Goal: Go to known website: Go to known website

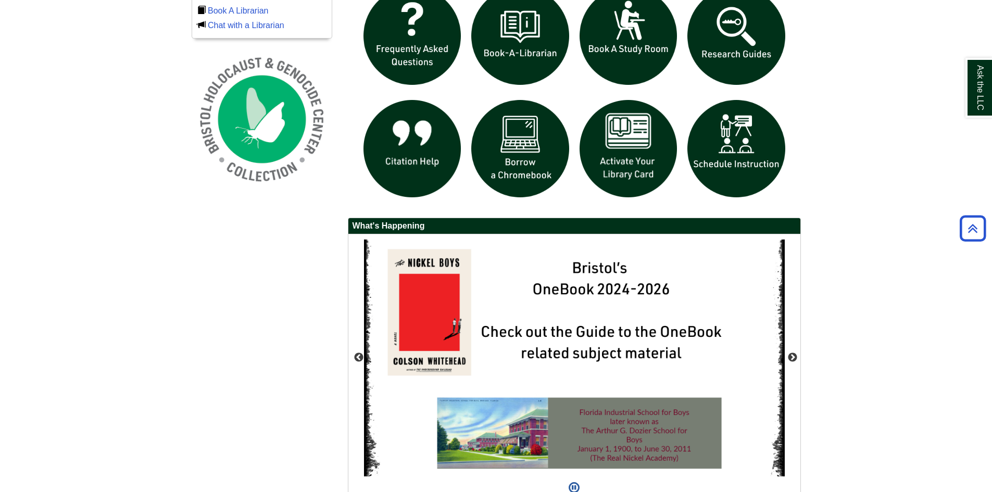
scroll to position [839, 0]
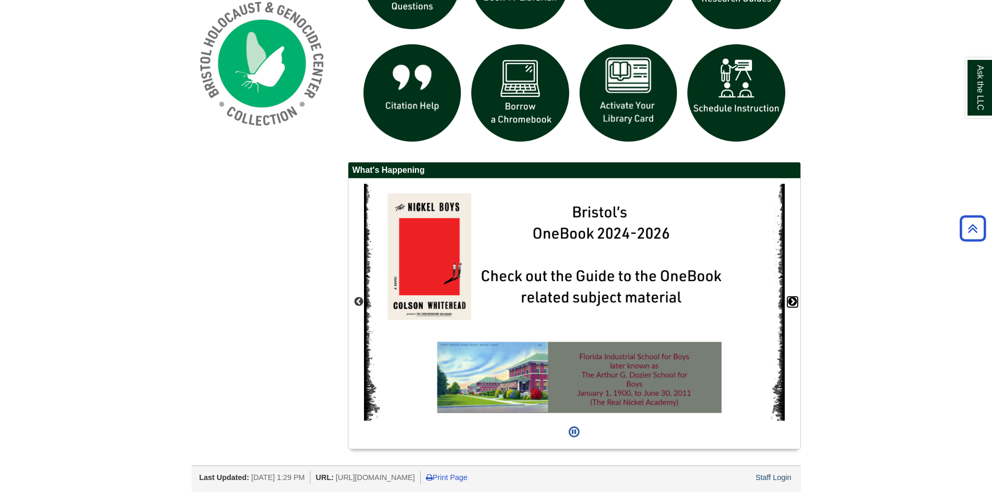
click at [791, 301] on button "Next" at bounding box center [793, 302] width 10 height 10
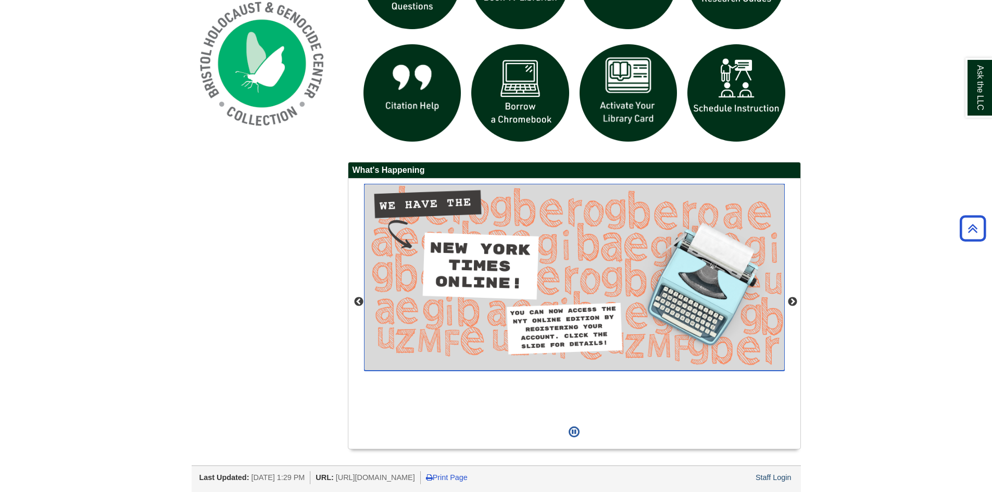
click at [417, 209] on img "slideshow" at bounding box center [574, 277] width 421 height 187
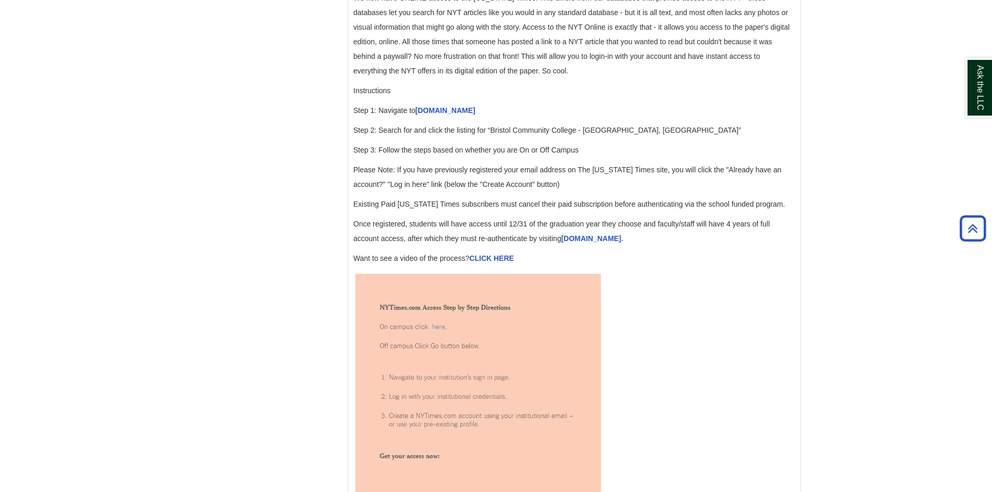
scroll to position [1146, 0]
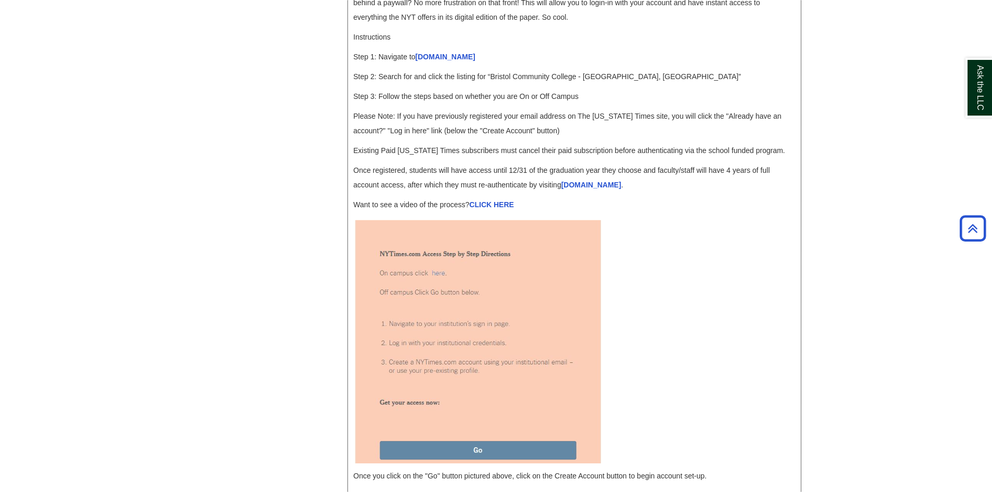
click at [441, 287] on img at bounding box center [478, 340] width 248 height 246
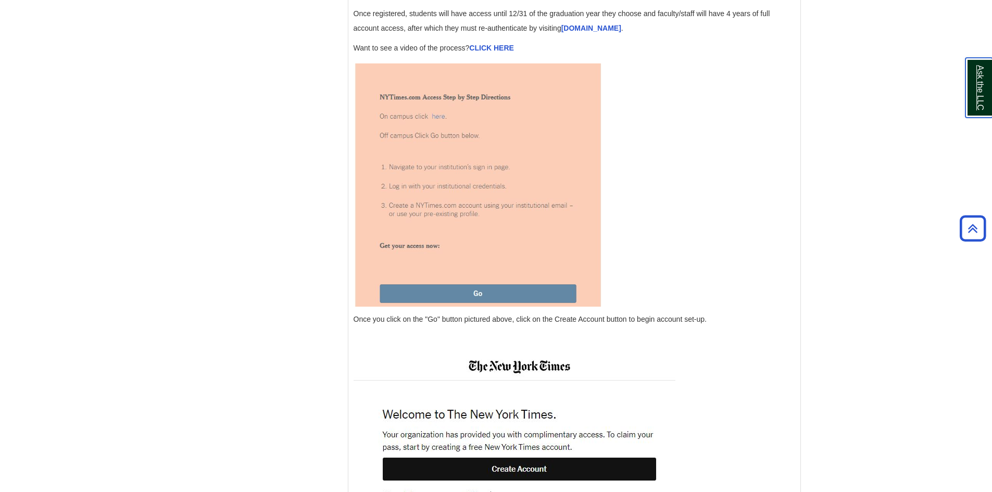
scroll to position [1354, 0]
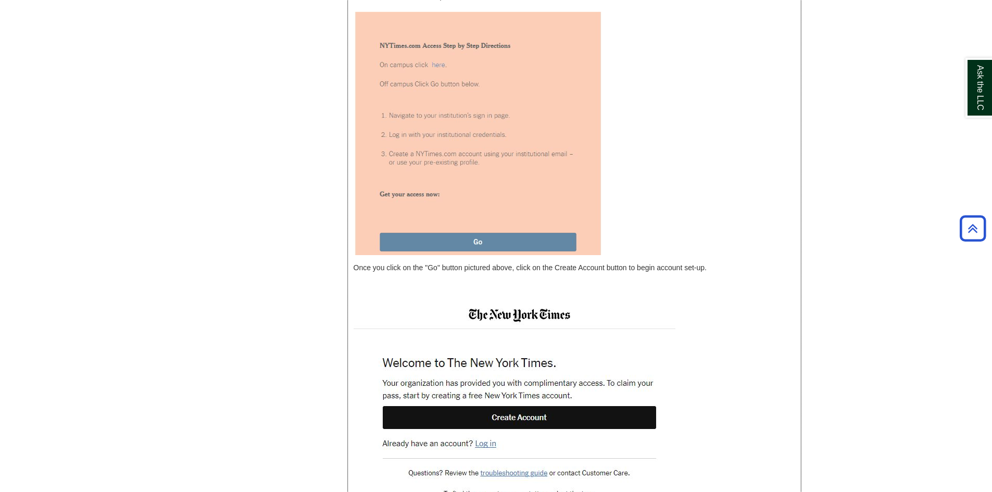
drag, startPoint x: 437, startPoint y: 81, endPoint x: 720, endPoint y: 177, distance: 298.8
click at [720, 177] on p at bounding box center [575, 132] width 442 height 246
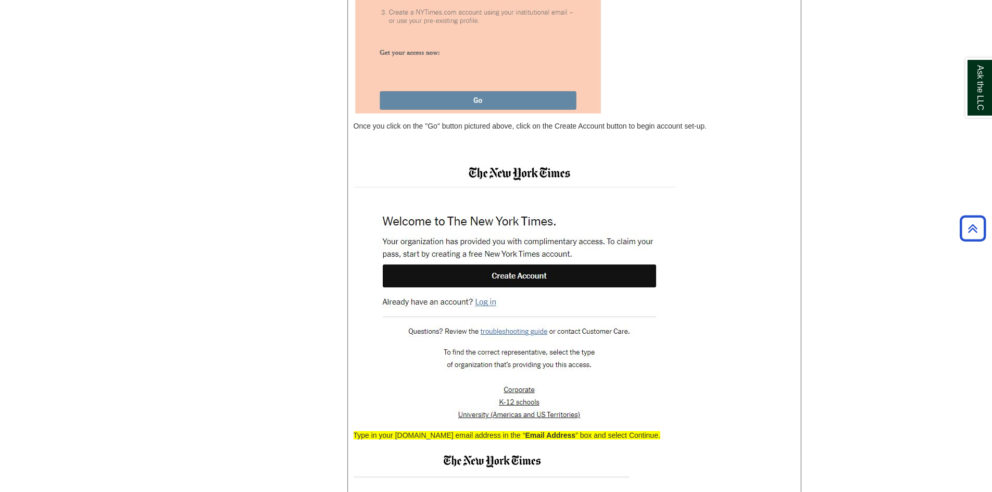
scroll to position [1511, 0]
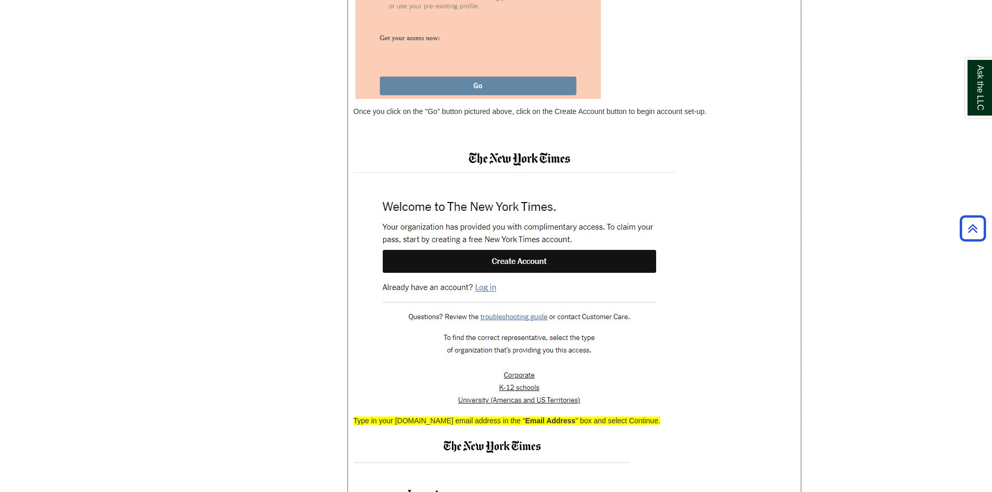
click at [518, 279] on img at bounding box center [515, 276] width 322 height 265
click at [542, 272] on img at bounding box center [515, 276] width 322 height 265
click at [538, 276] on img at bounding box center [515, 276] width 322 height 265
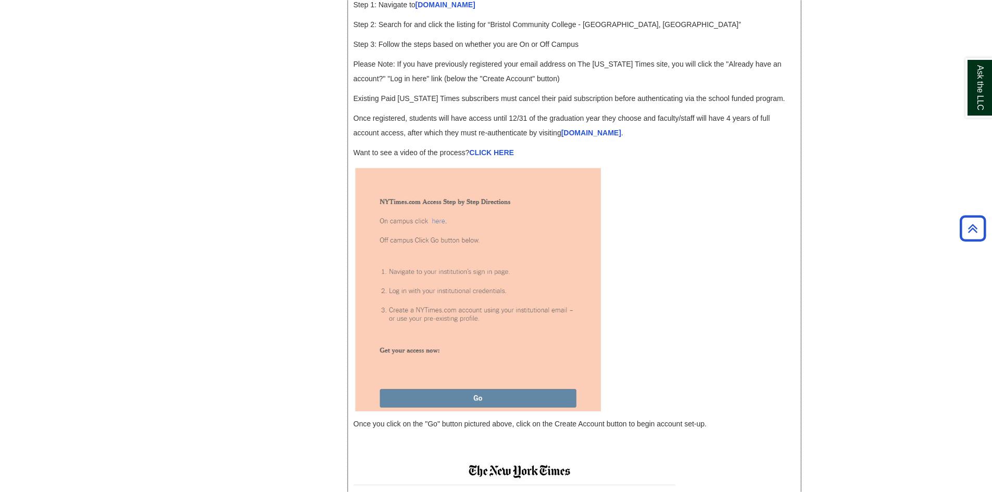
scroll to position [1042, 0]
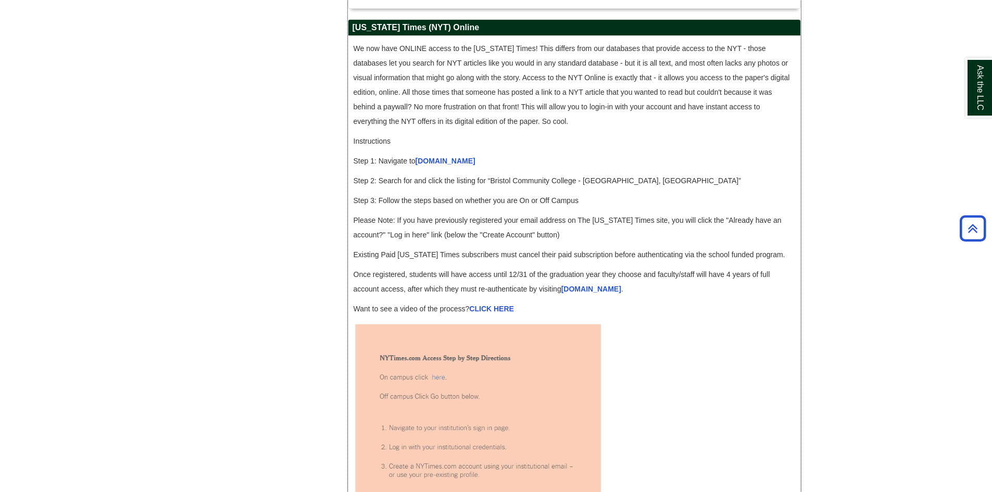
click at [440, 394] on img at bounding box center [478, 444] width 248 height 246
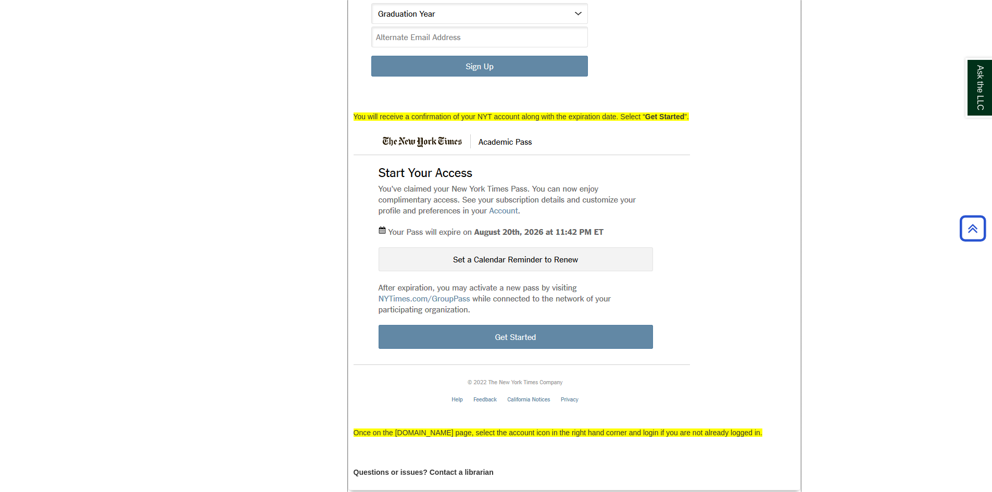
scroll to position [2813, 0]
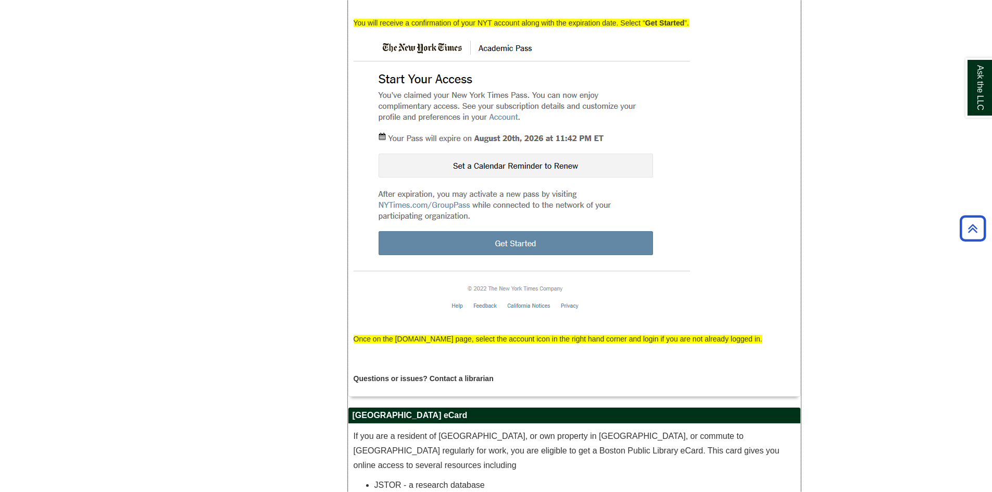
click at [583, 240] on img at bounding box center [522, 180] width 337 height 291
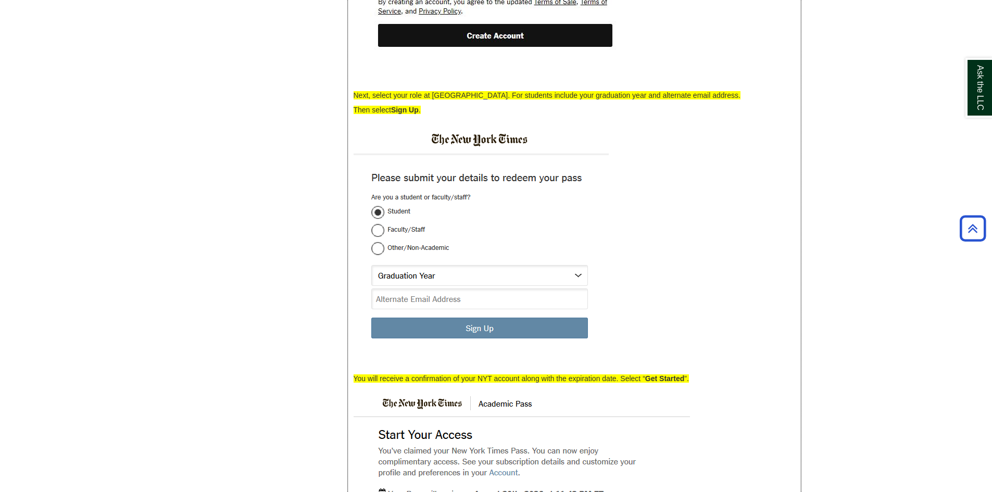
scroll to position [2448, 0]
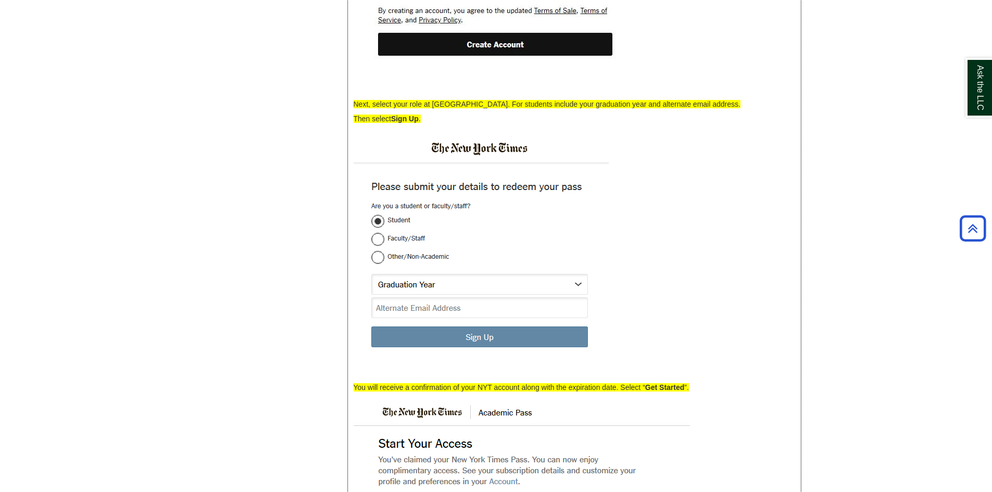
click at [377, 240] on img at bounding box center [481, 253] width 255 height 244
click at [378, 239] on img at bounding box center [481, 253] width 255 height 244
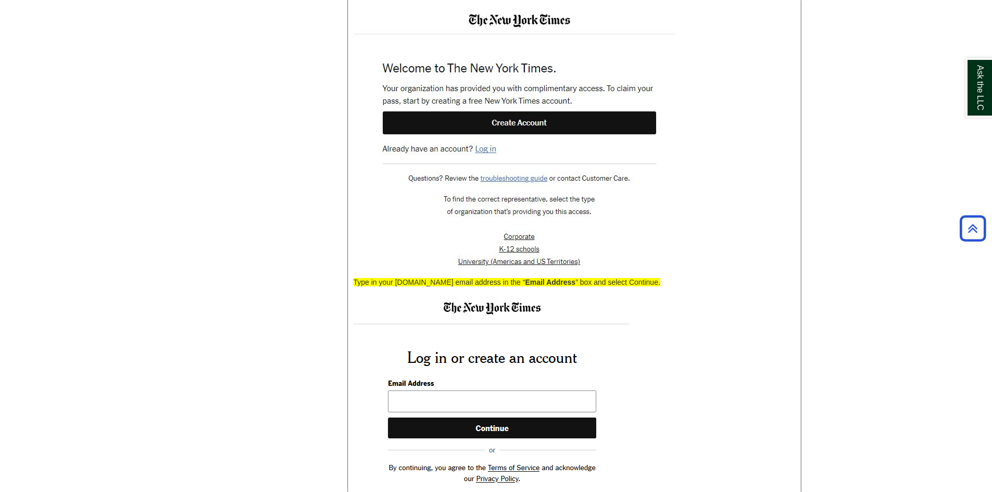
scroll to position [1615, 0]
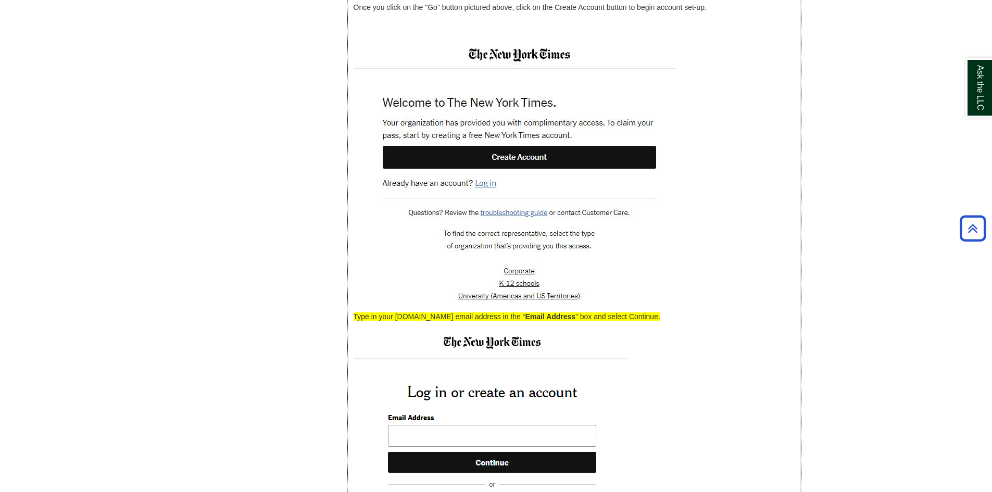
click at [502, 444] on img at bounding box center [492, 471] width 276 height 285
click at [501, 449] on img at bounding box center [492, 471] width 276 height 285
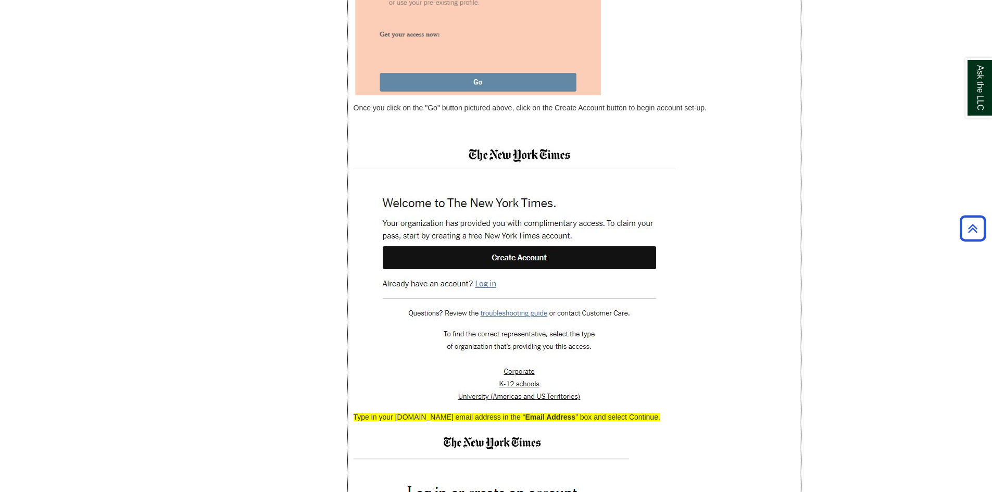
scroll to position [1511, 0]
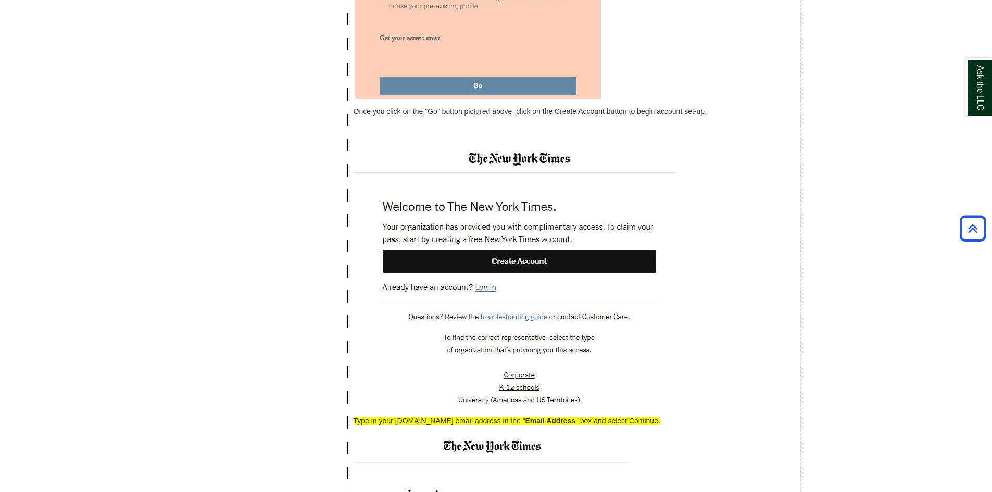
click at [536, 280] on img at bounding box center [515, 276] width 322 height 265
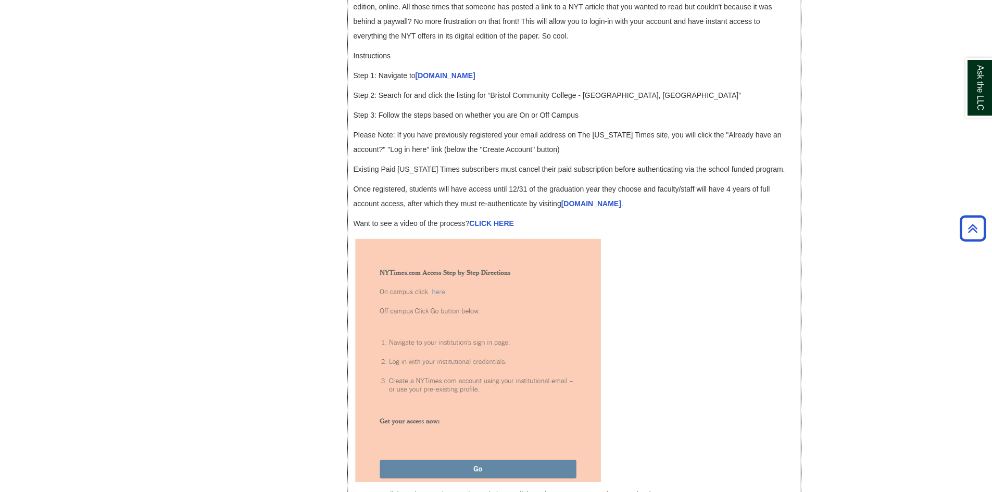
scroll to position [1094, 0]
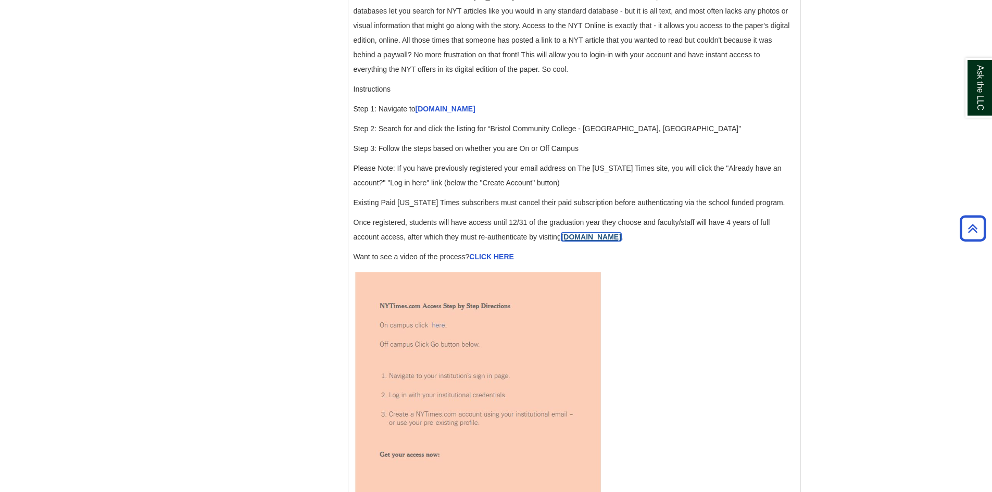
click at [572, 241] on link "[DOMAIN_NAME]" at bounding box center [592, 237] width 60 height 8
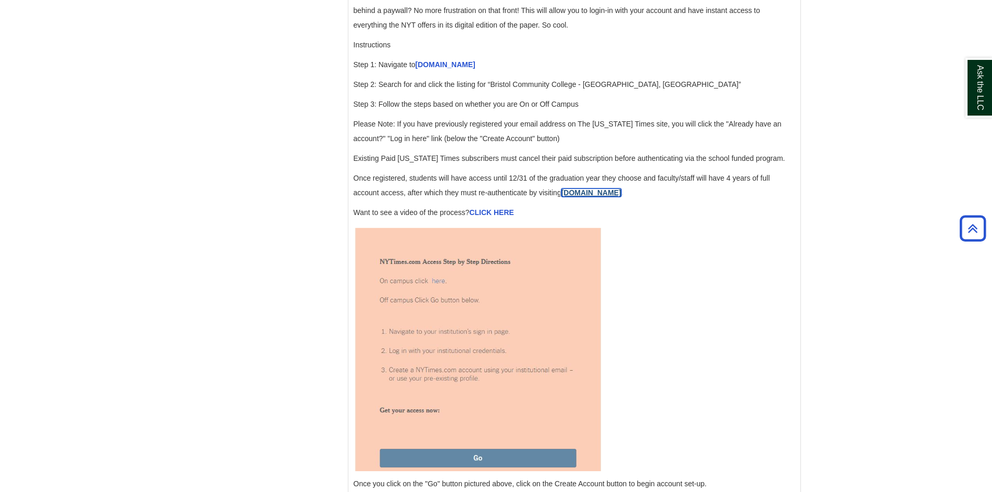
scroll to position [1146, 0]
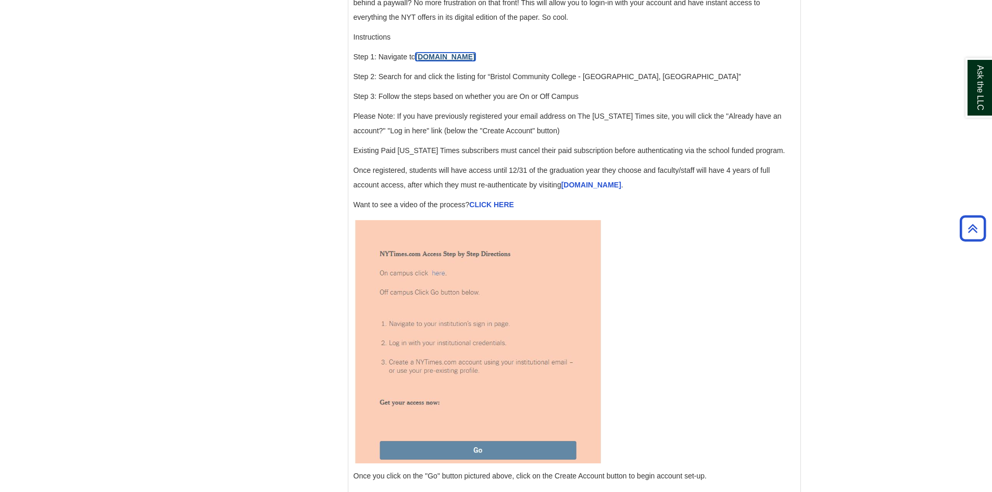
click at [456, 61] on link "[DOMAIN_NAME]" at bounding box center [446, 57] width 60 height 8
